Goal: Task Accomplishment & Management: Manage account settings

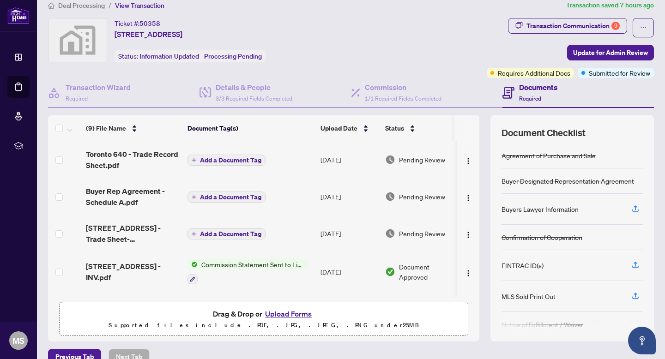
click at [227, 197] on span "Add a Document Tag" at bounding box center [230, 197] width 61 height 6
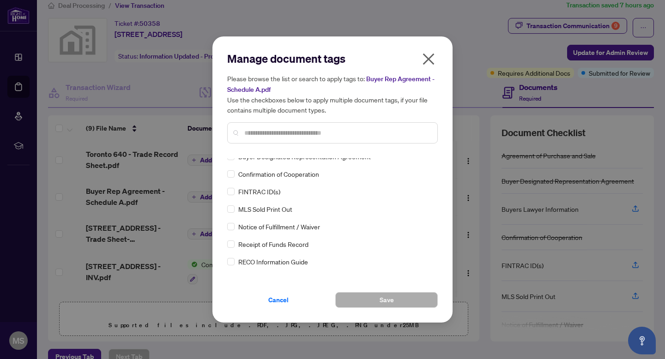
scroll to position [24, 0]
click at [427, 60] on icon "close" at bounding box center [429, 60] width 12 height 12
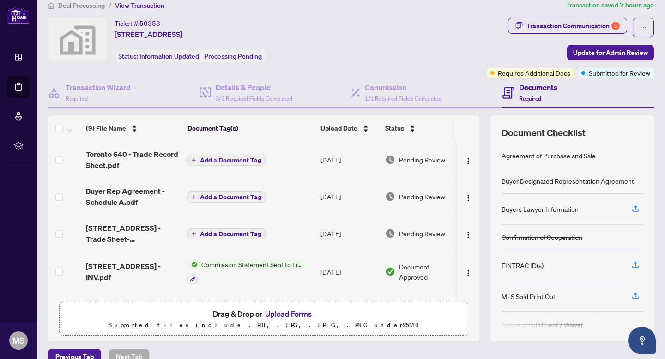
click at [414, 158] on span "Pending Review" at bounding box center [422, 160] width 46 height 10
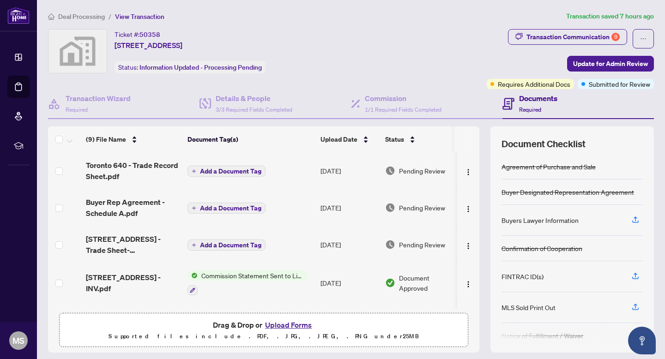
click at [211, 169] on span "Add a Document Tag" at bounding box center [230, 171] width 61 height 6
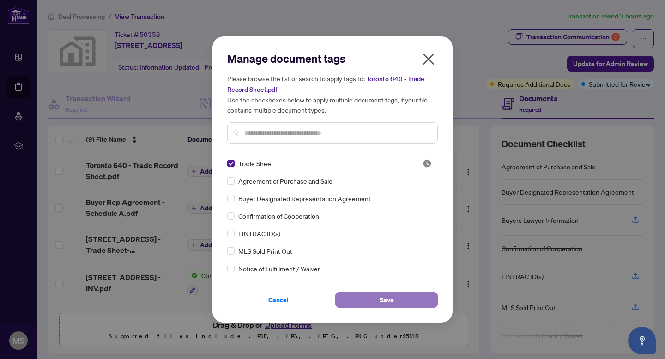
click at [365, 300] on button "Save" at bounding box center [386, 300] width 103 height 16
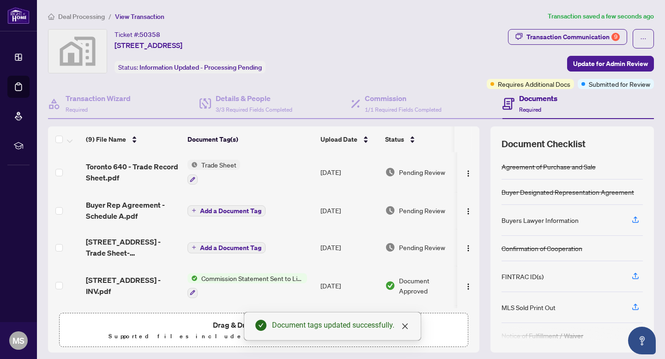
click at [429, 210] on span "Pending Review" at bounding box center [422, 210] width 46 height 10
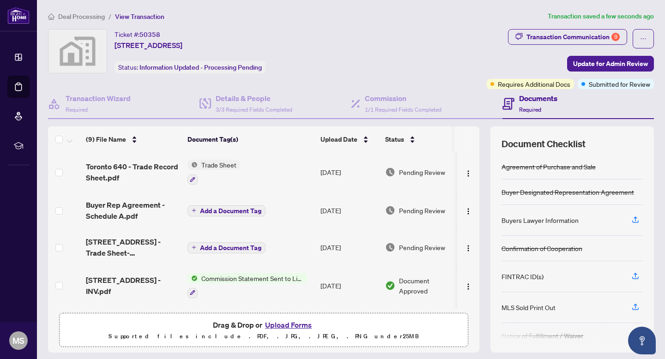
click at [221, 208] on span "Add a Document Tag" at bounding box center [230, 211] width 61 height 6
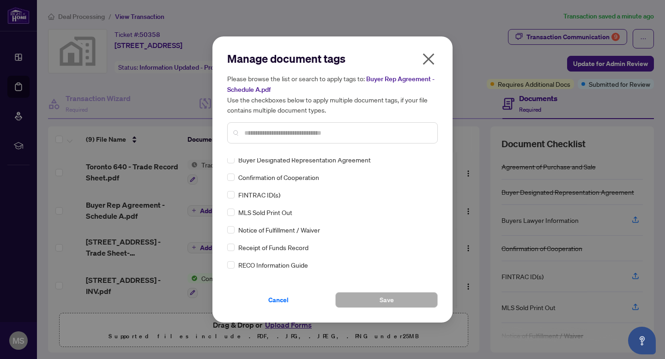
scroll to position [18, 0]
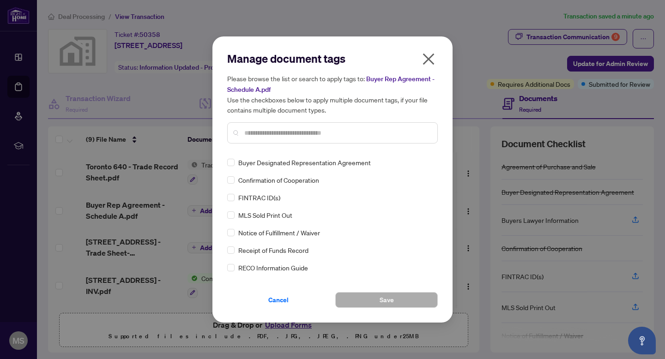
click at [427, 61] on icon "close" at bounding box center [429, 60] width 12 height 12
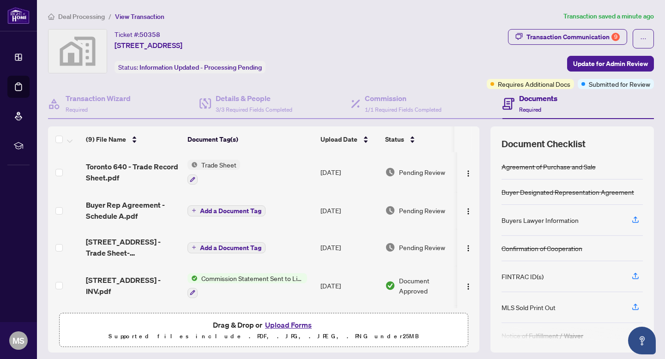
click at [220, 209] on span "Add a Document Tag" at bounding box center [230, 211] width 61 height 6
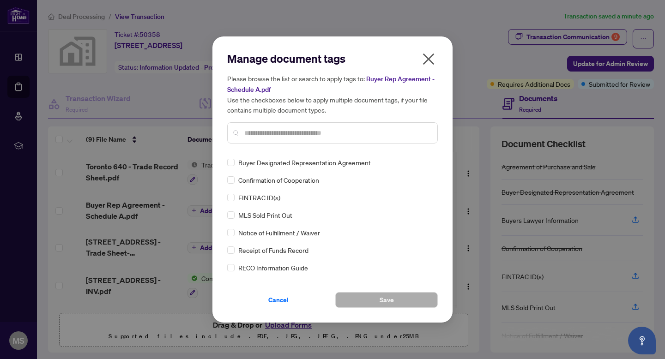
scroll to position [0, 0]
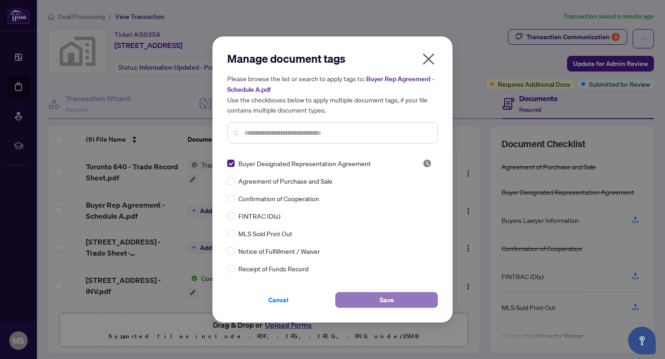
click at [374, 302] on button "Save" at bounding box center [386, 300] width 103 height 16
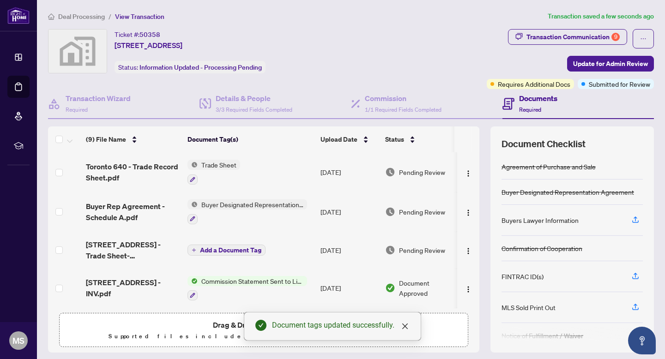
click at [413, 247] on span "Pending Review" at bounding box center [422, 250] width 46 height 10
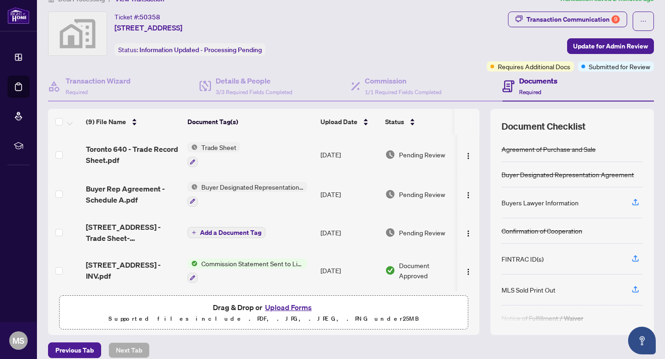
scroll to position [27, 0]
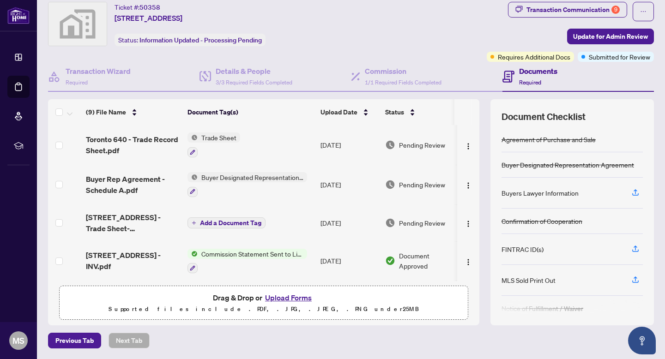
click at [416, 222] on span "Pending Review" at bounding box center [422, 223] width 46 height 10
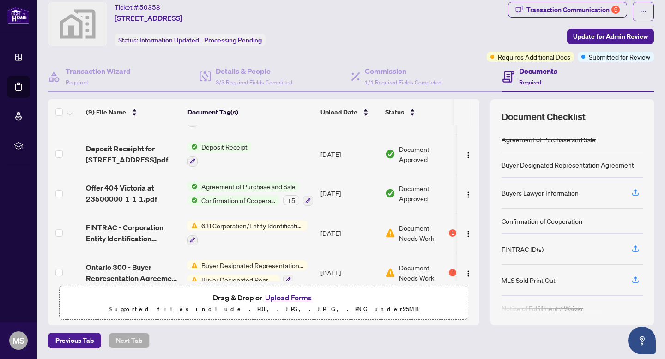
scroll to position [195, 0]
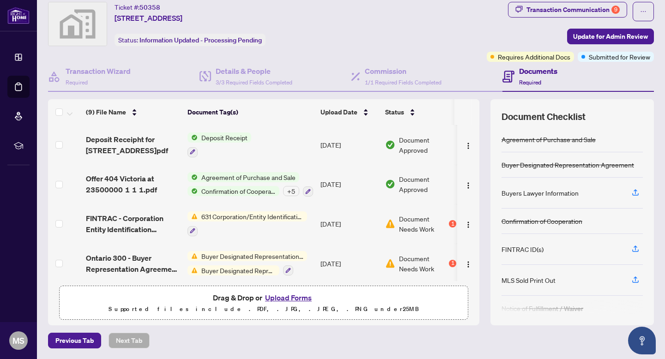
click at [406, 221] on span "Document Needs Work" at bounding box center [423, 224] width 48 height 20
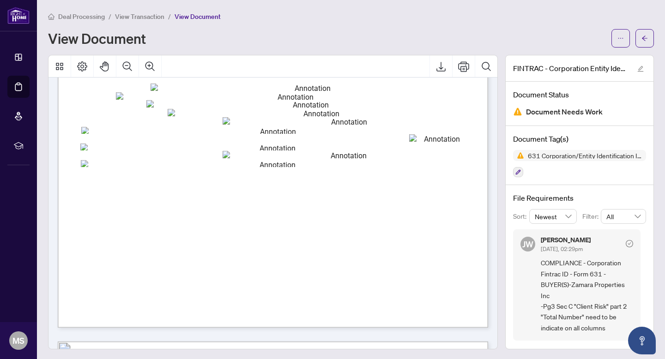
scroll to position [773, 0]
